Goal: Check status: Check status

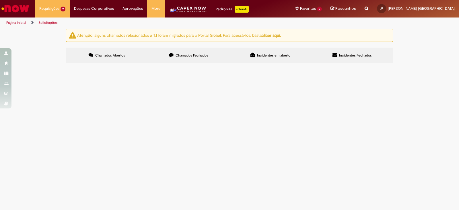
click at [0, 0] on span "R13462268" at bounding box center [0, 0] width 0 height 0
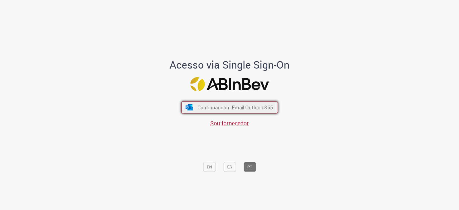
click at [216, 109] on span "Continuar com Email Outlook 365" at bounding box center [235, 107] width 76 height 7
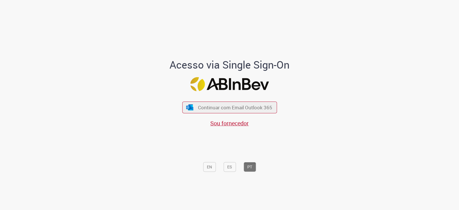
click at [216, 109] on span "Continuar com Email Outlook 365" at bounding box center [235, 107] width 74 height 7
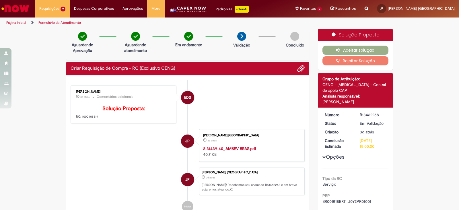
click at [235, 151] on strong "2131439140_AMBEV BRAS.pdf" at bounding box center [229, 148] width 53 height 5
click at [368, 112] on div "R13462268" at bounding box center [373, 115] width 27 height 6
copy div "R13462268"
click at [88, 119] on p "Solução Proposta: RC: 1000408319" at bounding box center [124, 112] width 96 height 13
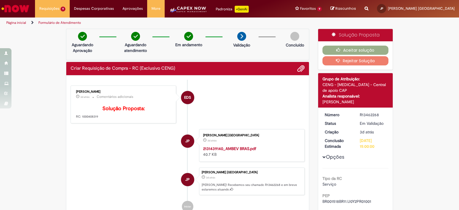
click at [88, 119] on p "Solução Proposta: RC: 1000408319" at bounding box center [124, 112] width 96 height 13
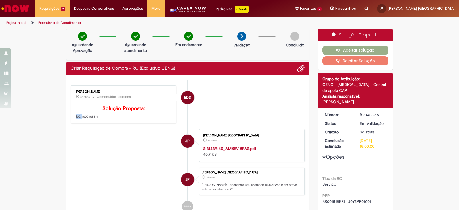
drag, startPoint x: 78, startPoint y: 124, endPoint x: 110, endPoint y: 118, distance: 33.2
click at [110, 118] on p "Solução Proposta: RC: 1000408319" at bounding box center [124, 112] width 96 height 13
drag, startPoint x: 96, startPoint y: 126, endPoint x: 78, endPoint y: 126, distance: 17.2
click at [78, 119] on p "Solução Proposta: RC: 1000408319" at bounding box center [124, 112] width 96 height 13
copy p "1000408319"
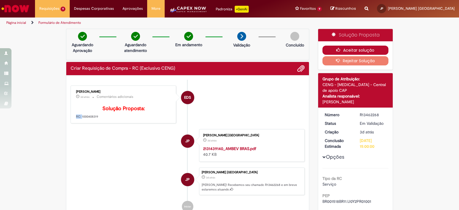
click at [355, 47] on button "Aceitar solução" at bounding box center [356, 50] width 66 height 9
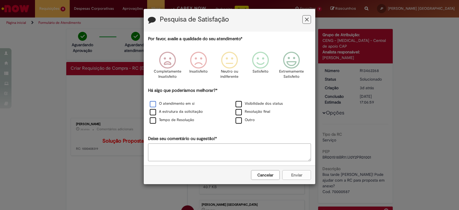
click at [153, 103] on label "O atendimento em si" at bounding box center [172, 103] width 45 height 5
click at [155, 114] on label "A estrutura da solicitação" at bounding box center [176, 111] width 53 height 5
click at [154, 122] on label "Tempo de Resolução" at bounding box center [172, 119] width 45 height 5
click at [290, 58] on icon "Feedback" at bounding box center [292, 60] width 22 height 17
click at [291, 175] on button "Enviar" at bounding box center [297, 175] width 29 height 10
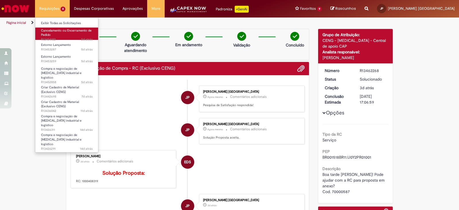
click at [52, 31] on span "Cancelamento ou Encerramento de Pedido" at bounding box center [66, 32] width 51 height 9
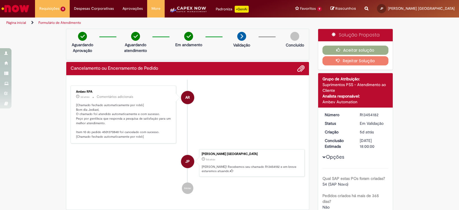
click at [108, 133] on p "[Chamado fechado automaticamente por robô] Bom dia Jediael, O chamado foi atend…" at bounding box center [124, 121] width 96 height 36
copy p "4501370848"
click at [350, 48] on button "Aceitar solução" at bounding box center [356, 50] width 66 height 9
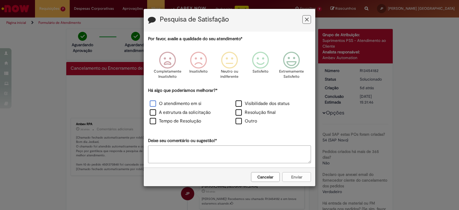
click at [154, 103] on label "O atendimento em si" at bounding box center [176, 104] width 52 height 7
click at [154, 112] on label "A estrutura da solicitação" at bounding box center [180, 112] width 61 height 7
click at [154, 121] on label "Tempo de Resolução" at bounding box center [175, 121] width 51 height 7
click at [291, 58] on icon "Feedback" at bounding box center [292, 60] width 22 height 17
click at [302, 175] on button "Enviar" at bounding box center [297, 177] width 29 height 10
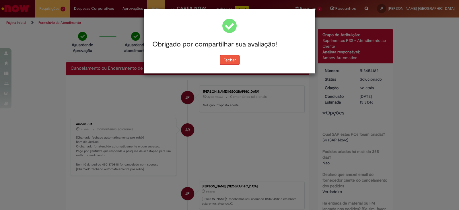
click at [233, 59] on button "Fechar" at bounding box center [230, 60] width 20 height 10
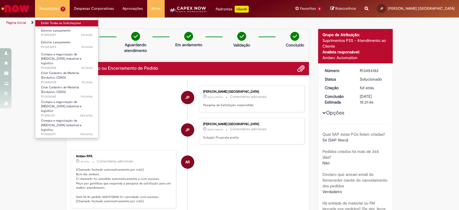
click at [53, 24] on link "Exibir Todas as Solicitações" at bounding box center [66, 23] width 63 height 6
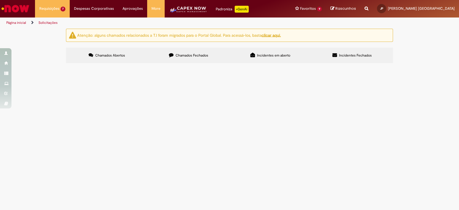
click at [0, 0] on span "R13453287" at bounding box center [0, 0] width 0 height 0
